Goal: Task Accomplishment & Management: Manage account settings

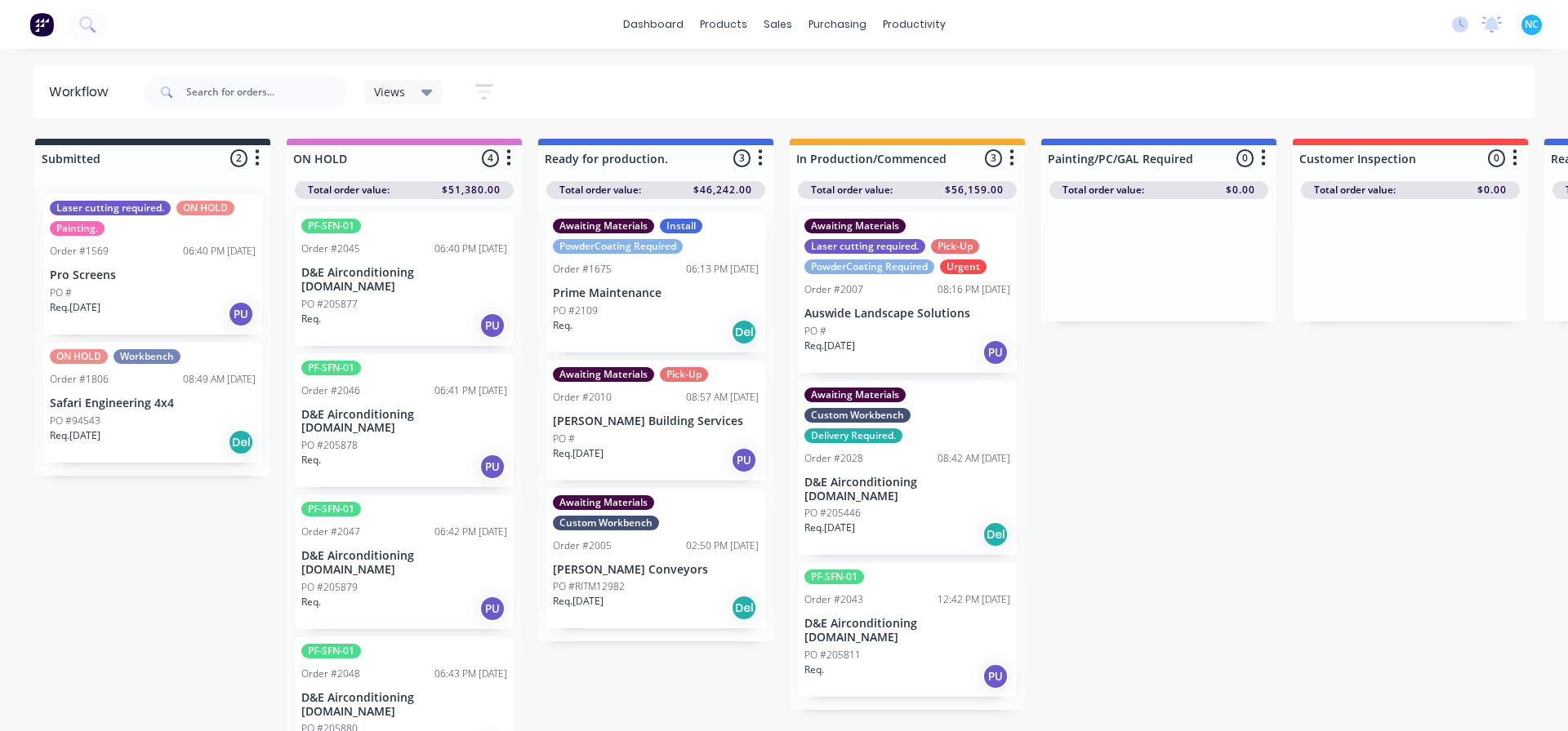
click at [263, 498] on div "Submitted 2 Sort By Created date Required date Order number Customer name Most …" at bounding box center [1467, 436] width 2960 height 595
click at [784, 560] on div "Submitted 2 Sort By Created date Required date Order number Customer name Most …" at bounding box center [1467, 436] width 2960 height 595
drag, startPoint x: 819, startPoint y: 731, endPoint x: 897, endPoint y: 731, distance: 78.0
click at [784, 560] on html "dashboard products sales purchasing productivity dashboard products Product Cat…" at bounding box center [784, 317] width 1568 height 633
click at [164, 389] on div "ON HOLD Workbench Order #1806 08:49 AM [DATE] Safari Engineering 4x4 PO #94543 …" at bounding box center [153, 403] width 219 height 120
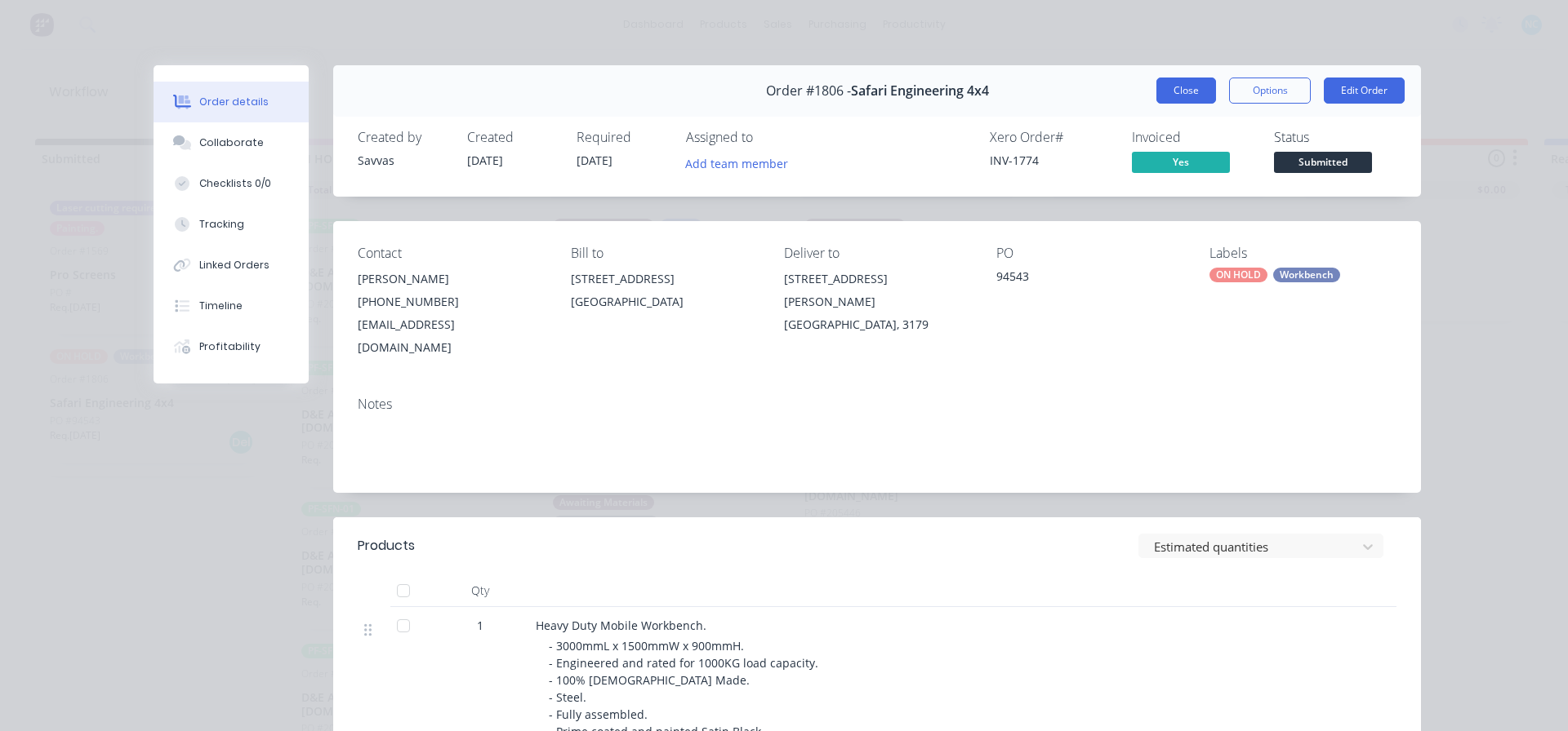
click at [784, 76] on div "Order #1806 - Safari Engineering 4x4 Close Options Edit Order" at bounding box center [876, 90] width 1088 height 51
click at [784, 85] on button "Close" at bounding box center [1186, 90] width 60 height 26
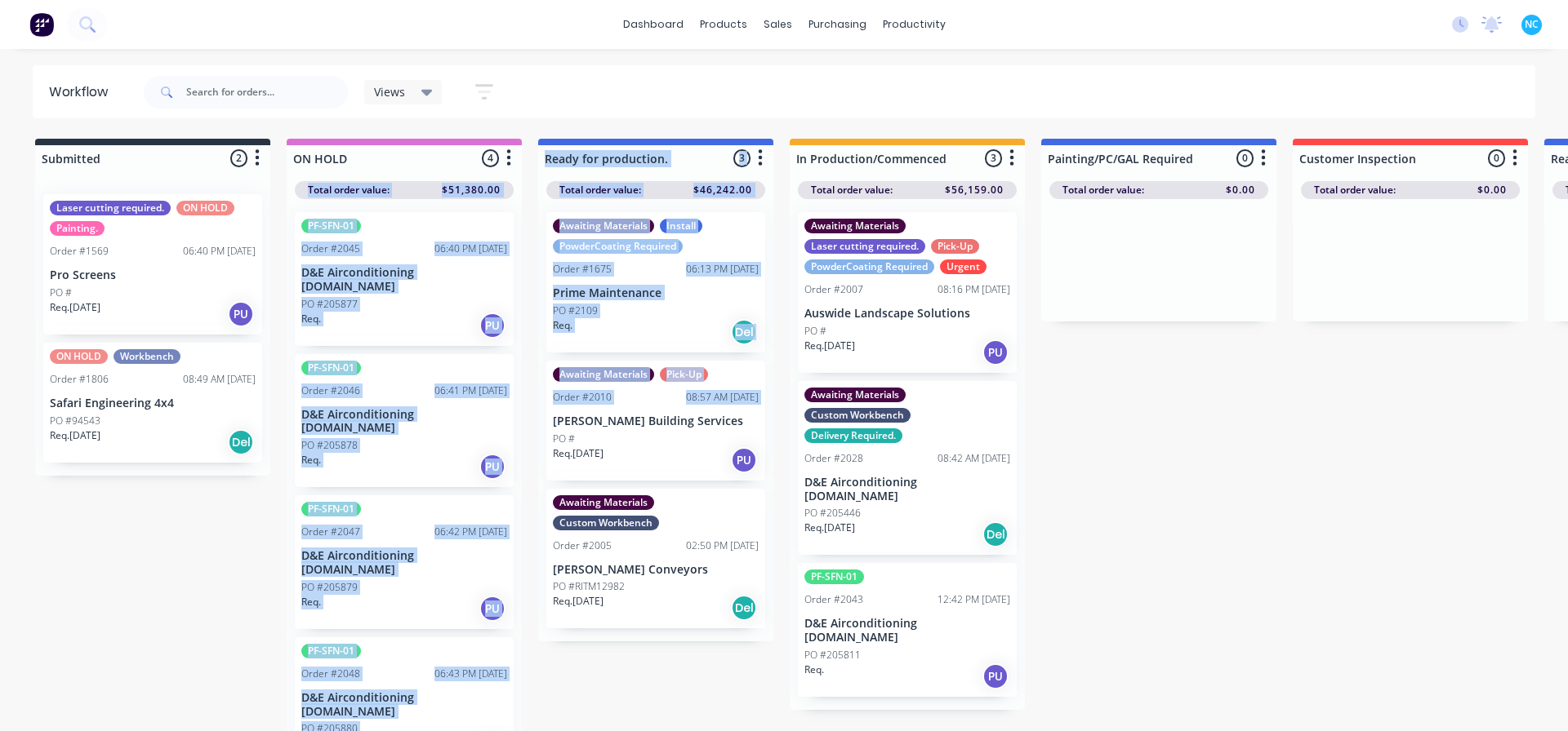
drag, startPoint x: 534, startPoint y: 419, endPoint x: 523, endPoint y: 144, distance: 275.2
click at [523, 146] on div "Submitted 2 Sort By Created date Required date Order number Customer name Most …" at bounding box center [1467, 436] width 2960 height 595
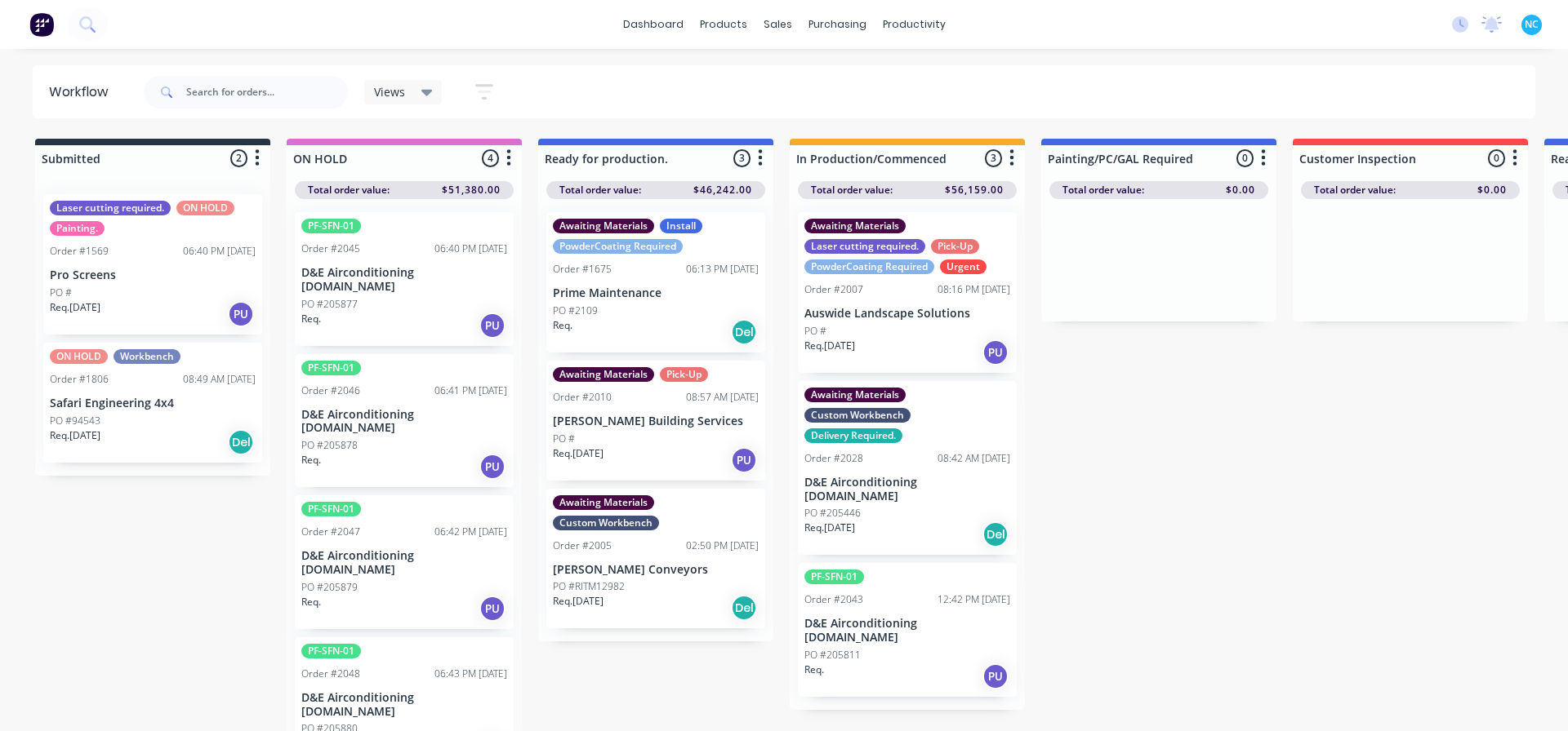
click at [518, 126] on div "Workflow Views Save new view None (Default) edit Show/Hide statuses Show line i…" at bounding box center [784, 381] width 1568 height 633
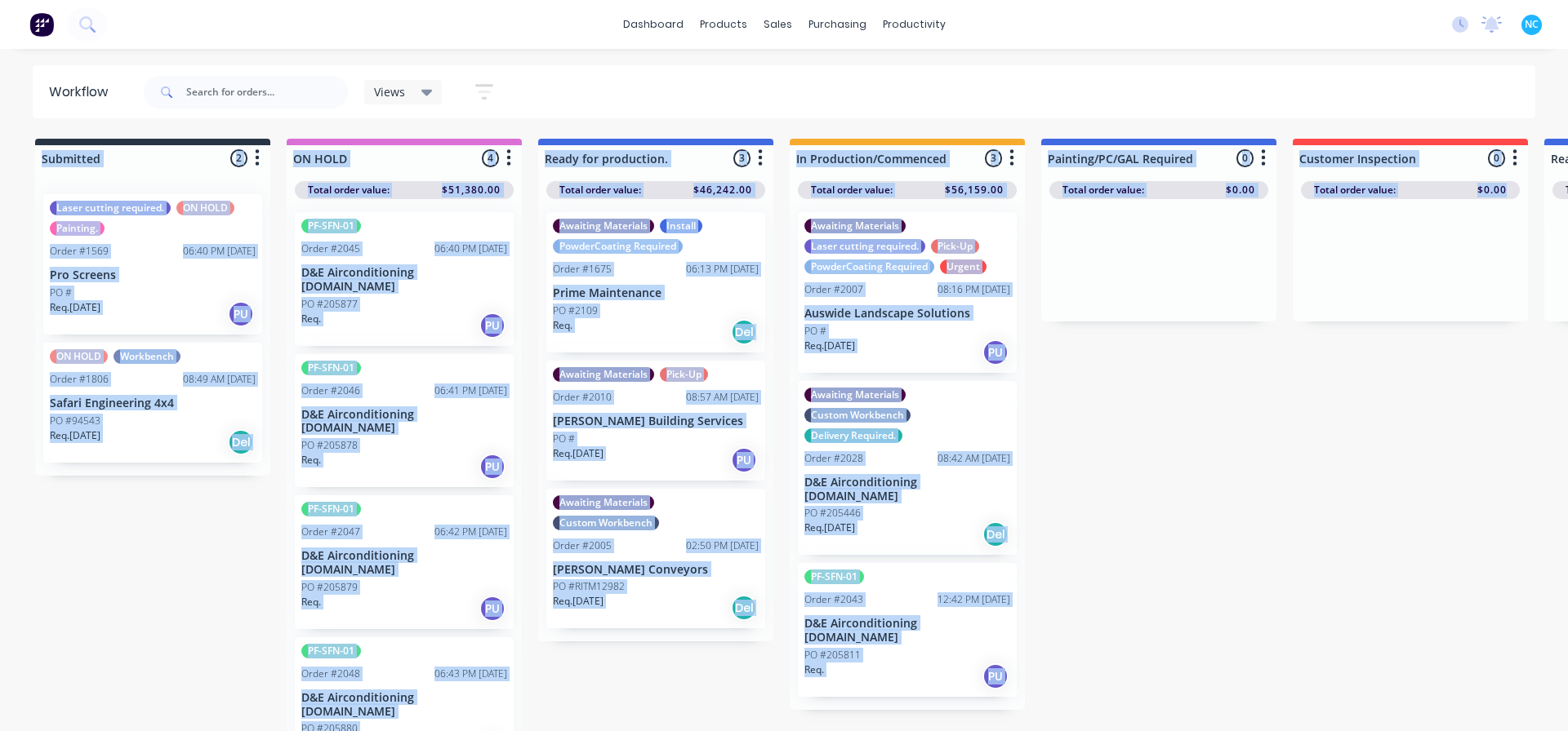
drag, startPoint x: 567, startPoint y: 134, endPoint x: 1320, endPoint y: 572, distance: 871.1
click at [784, 560] on div "Workflow Views Save new view None (Default) edit Show/Hide statuses Show line i…" at bounding box center [784, 381] width 1568 height 633
click at [784, 560] on div "Submitted 2 Sort By Created date Required date Order number Customer name Most …" at bounding box center [1467, 436] width 2960 height 595
